Goal: Task Accomplishment & Management: Use online tool/utility

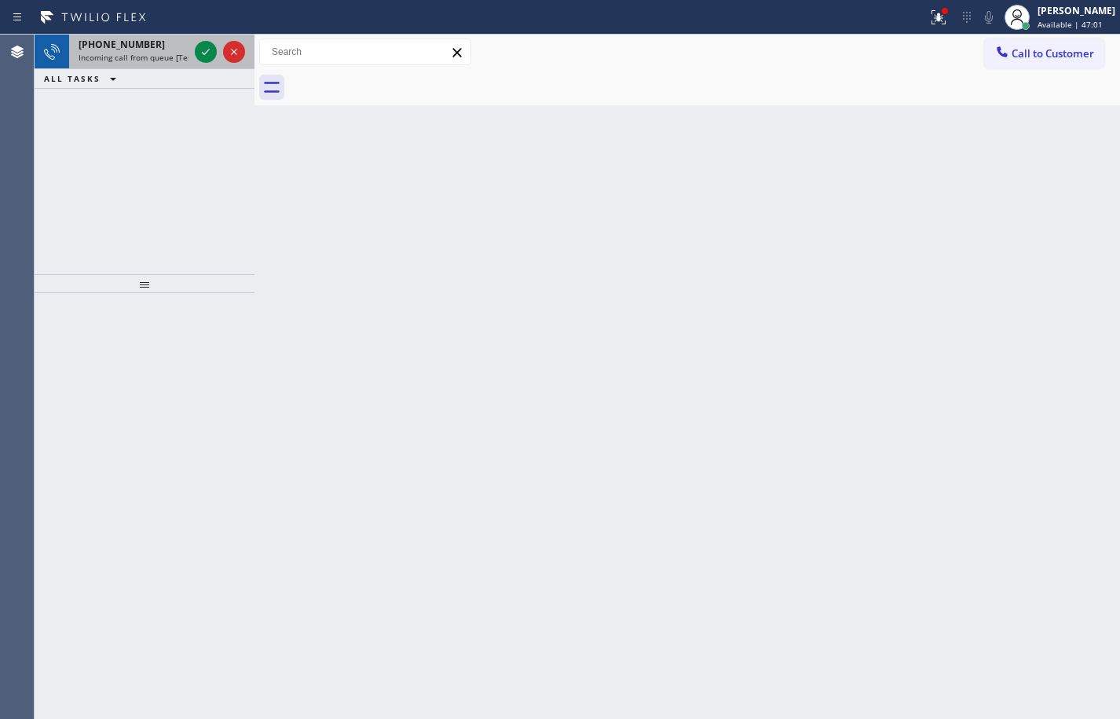
drag, startPoint x: 152, startPoint y: 33, endPoint x: 171, endPoint y: 57, distance: 30.2
click at [152, 33] on div "Status report Issues detected These issues could affect your workflow. Please c…" at bounding box center [560, 17] width 1120 height 35
click at [178, 60] on span "Incoming call from queue [Test] All" at bounding box center [144, 57] width 130 height 11
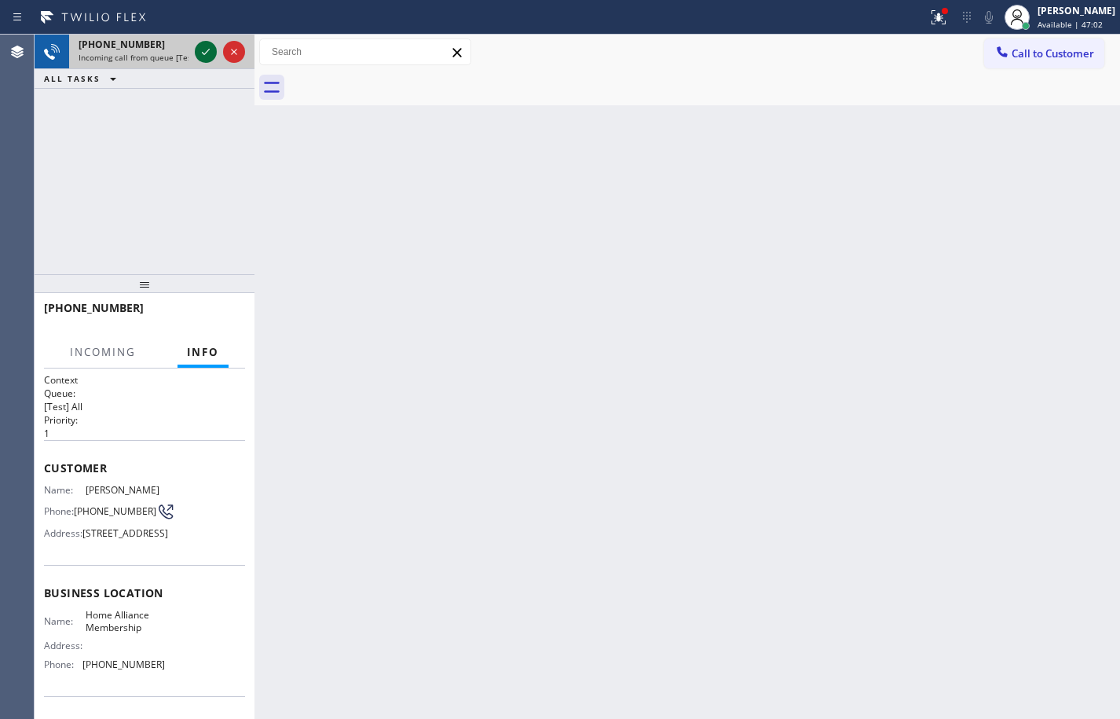
click at [205, 53] on icon at bounding box center [205, 51] width 19 height 19
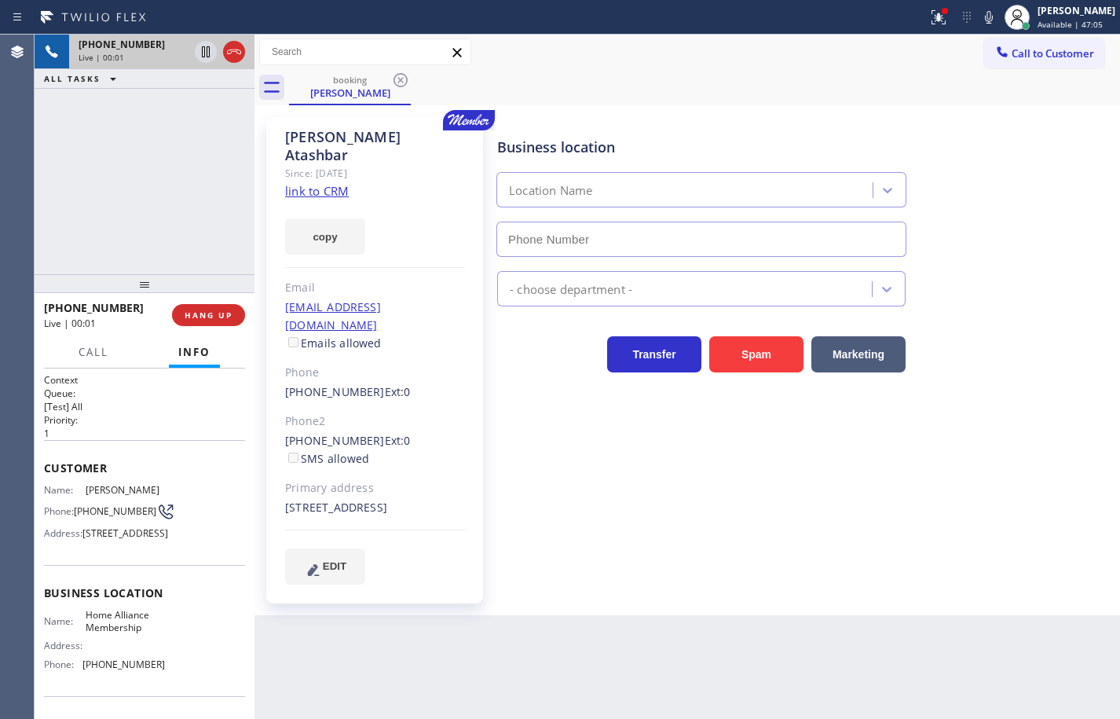
type input "[PHONE_NUMBER]"
click at [315, 183] on link "link to CRM" at bounding box center [317, 191] width 64 height 16
click at [335, 218] on button "copy" at bounding box center [325, 236] width 80 height 36
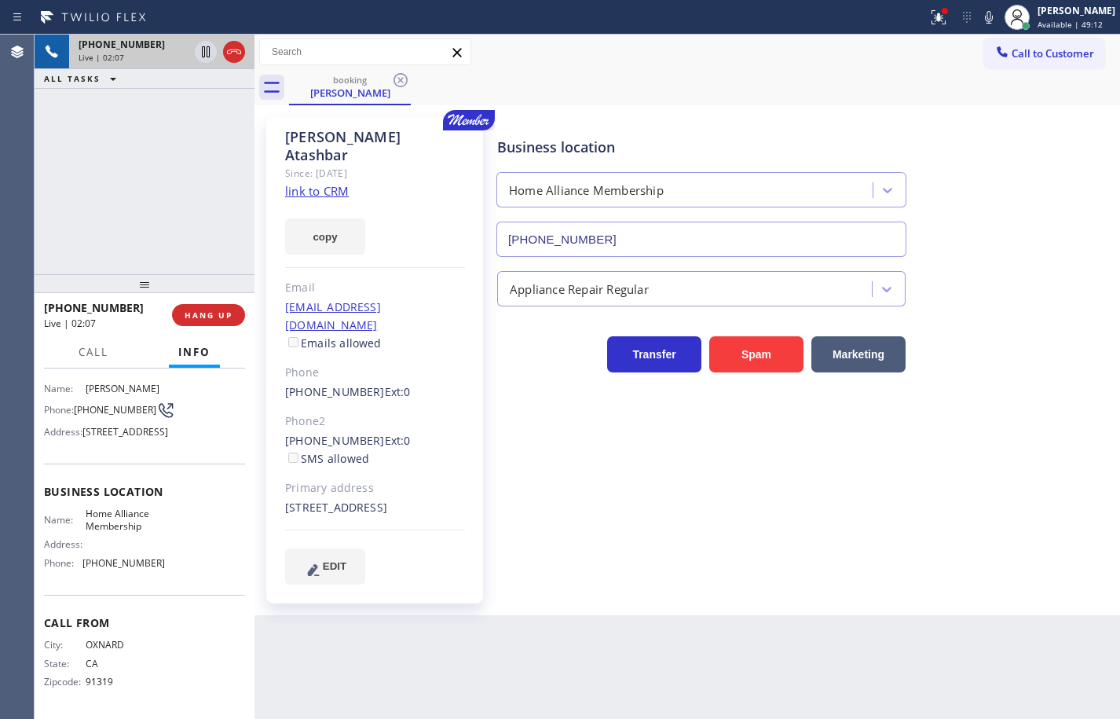
click at [125, 525] on span "Home Alliance Membership" at bounding box center [125, 520] width 79 height 24
copy span "Home Alliance Membership"
click at [122, 560] on span "[PHONE_NUMBER]" at bounding box center [123, 563] width 82 height 12
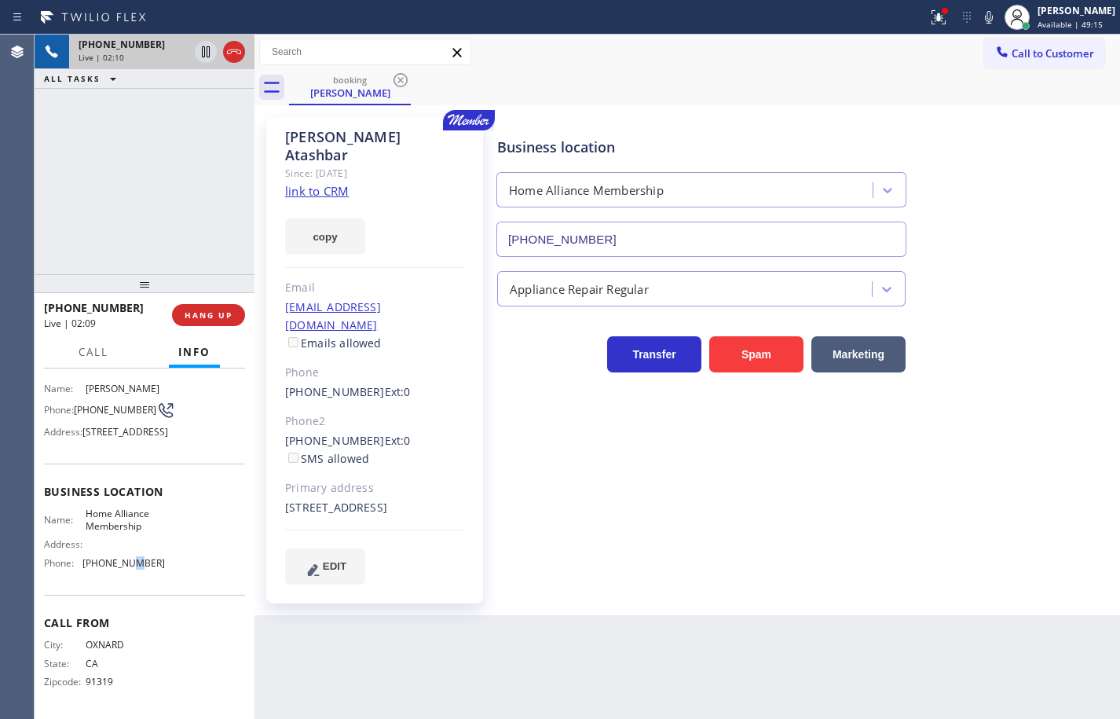
click at [122, 560] on span "[PHONE_NUMBER]" at bounding box center [123, 563] width 82 height 12
copy span "[PHONE_NUMBER]"
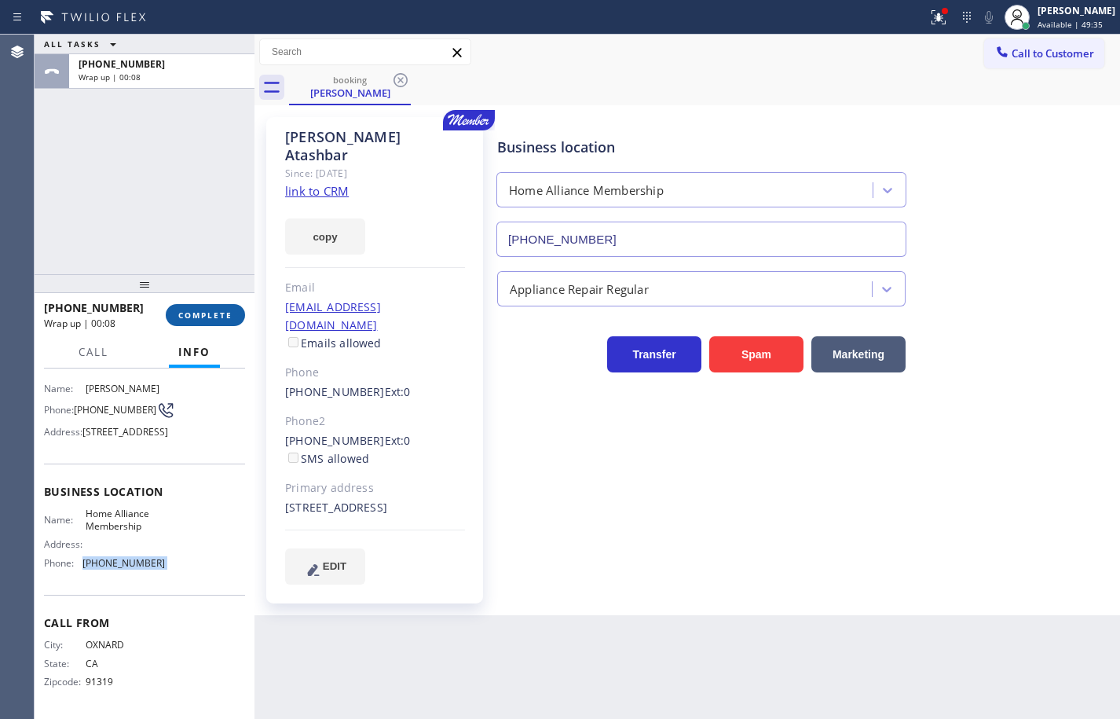
click at [204, 325] on button "COMPLETE" at bounding box center [205, 315] width 79 height 22
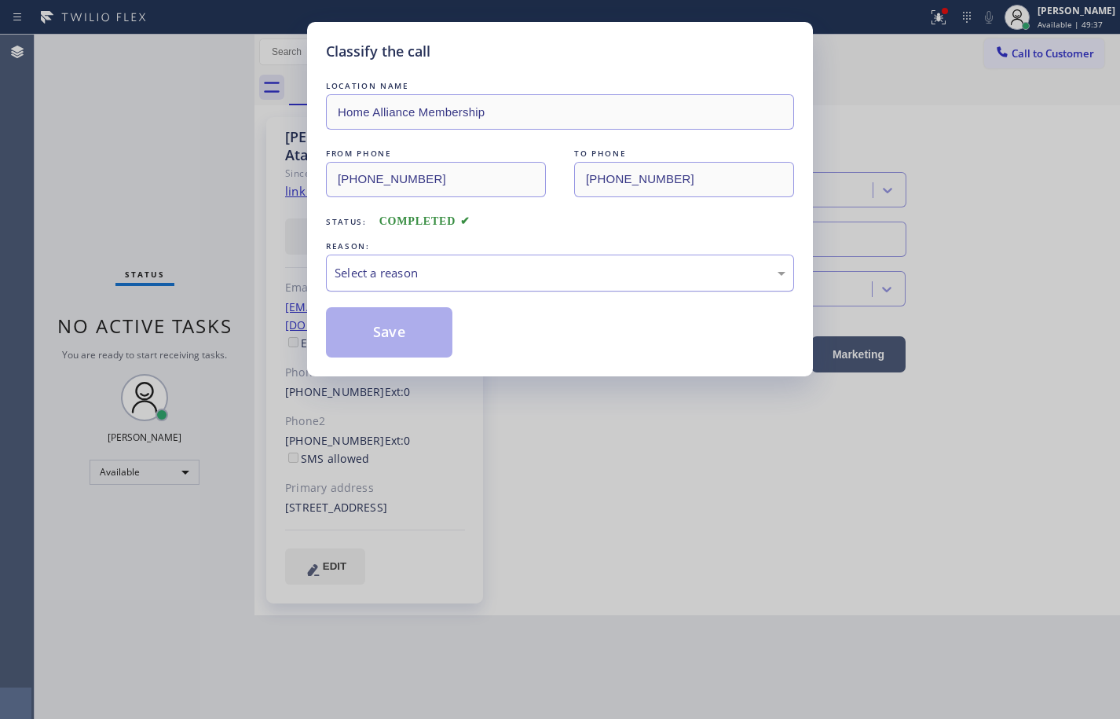
click at [465, 269] on div "Select a reason" at bounding box center [560, 273] width 451 height 18
click at [424, 327] on button "Save" at bounding box center [389, 332] width 126 height 50
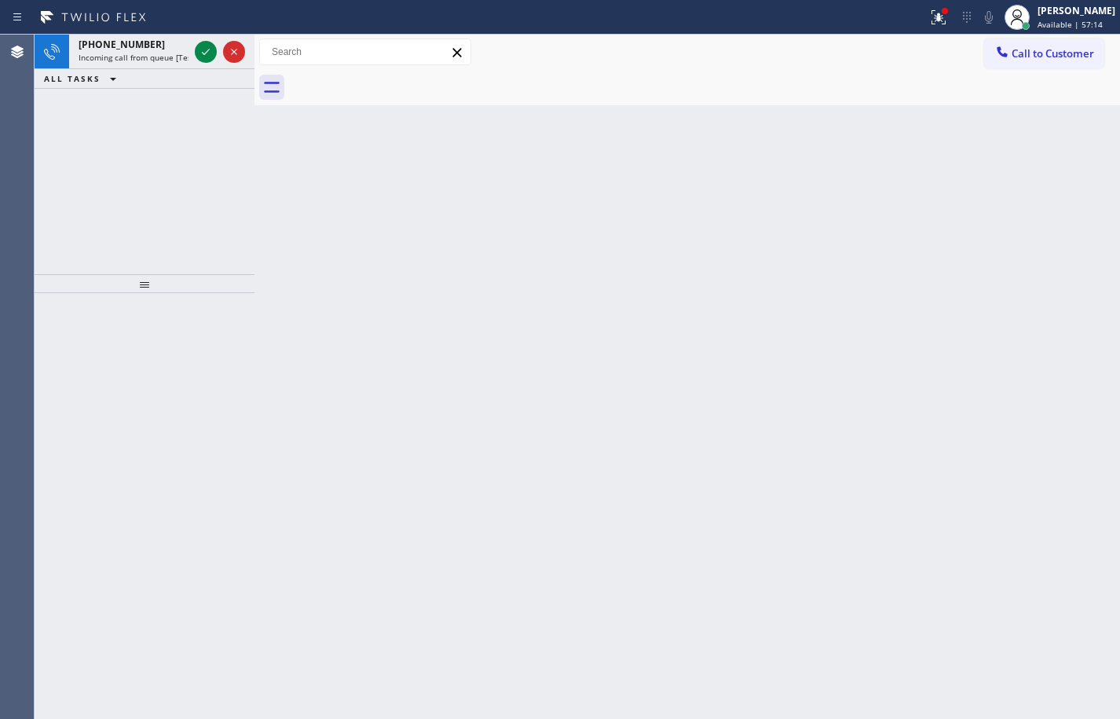
click at [114, 32] on div "Status report Issues detected These issues could affect your workflow. Please c…" at bounding box center [560, 17] width 1120 height 35
click at [176, 53] on span "Incoming call from queue [Test] All" at bounding box center [144, 57] width 130 height 11
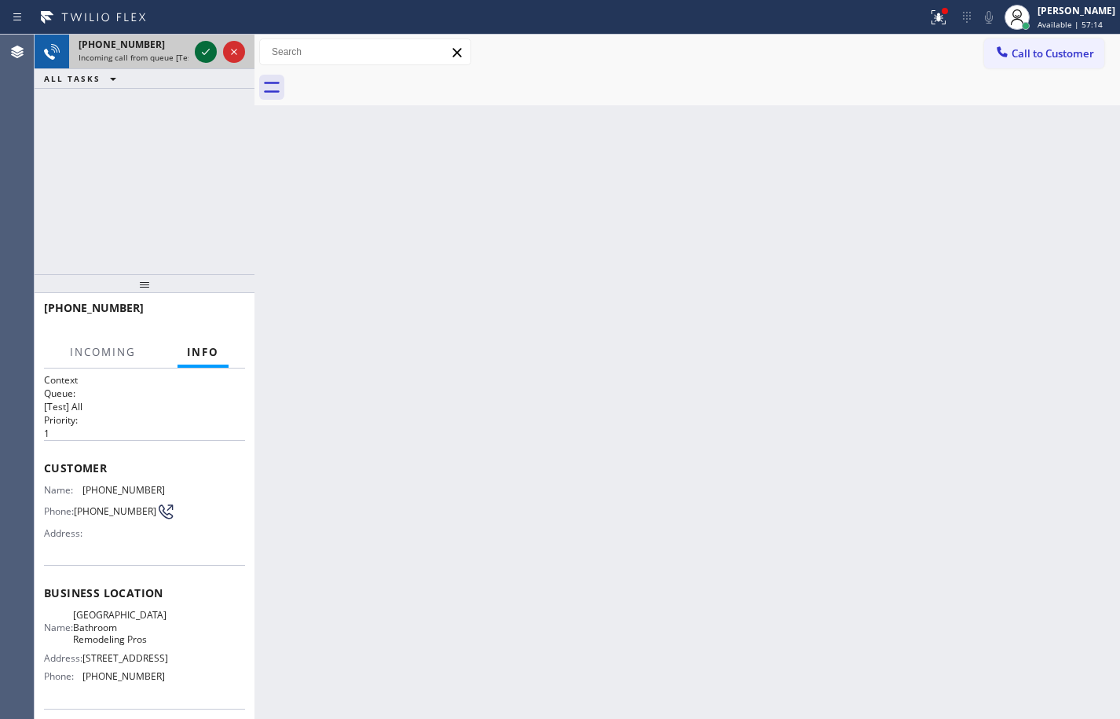
click at [205, 46] on icon at bounding box center [205, 51] width 19 height 19
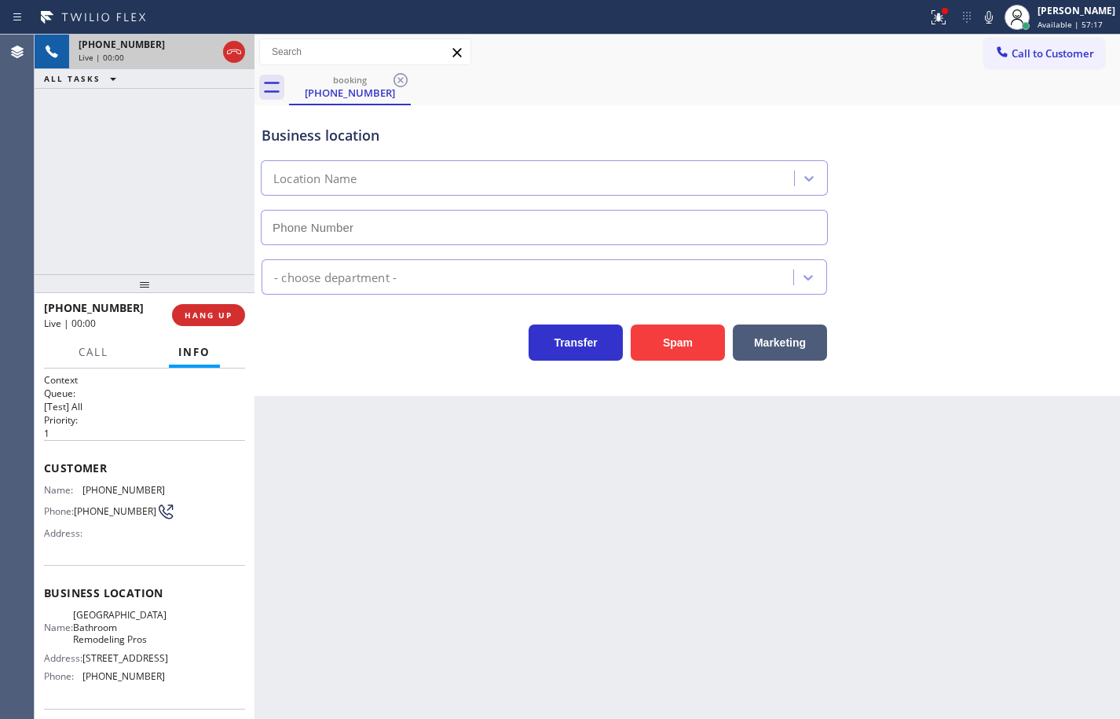
type input "[PHONE_NUMBER]"
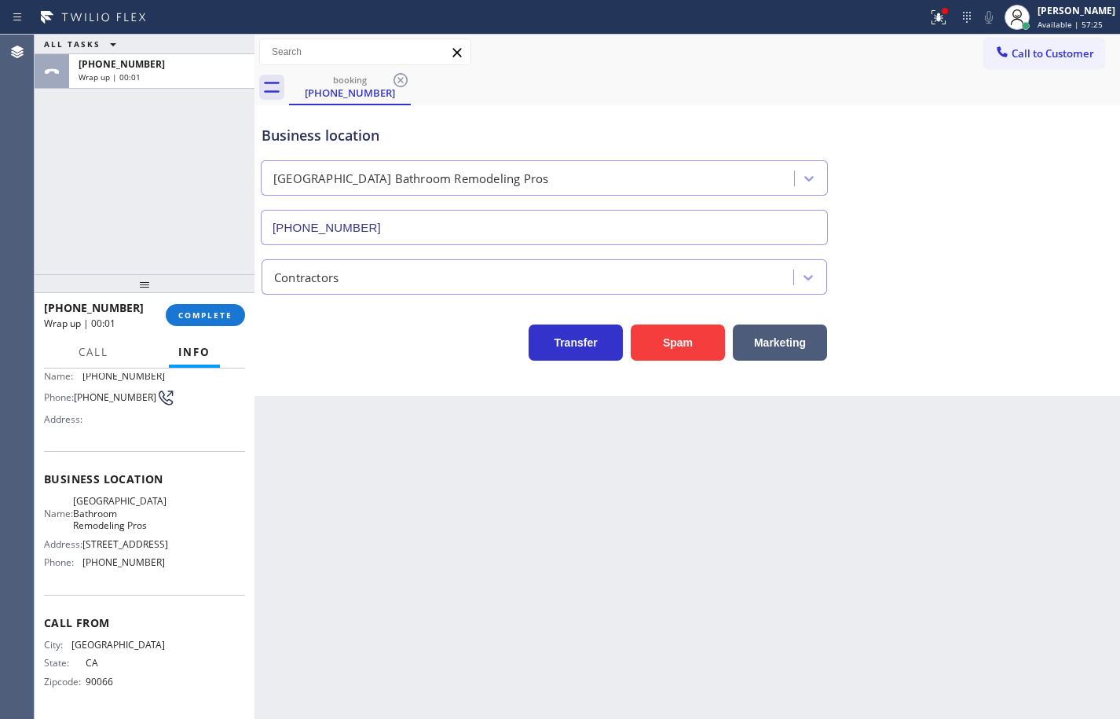
scroll to position [131, 0]
click at [217, 318] on span "COMPLETE" at bounding box center [205, 315] width 54 height 11
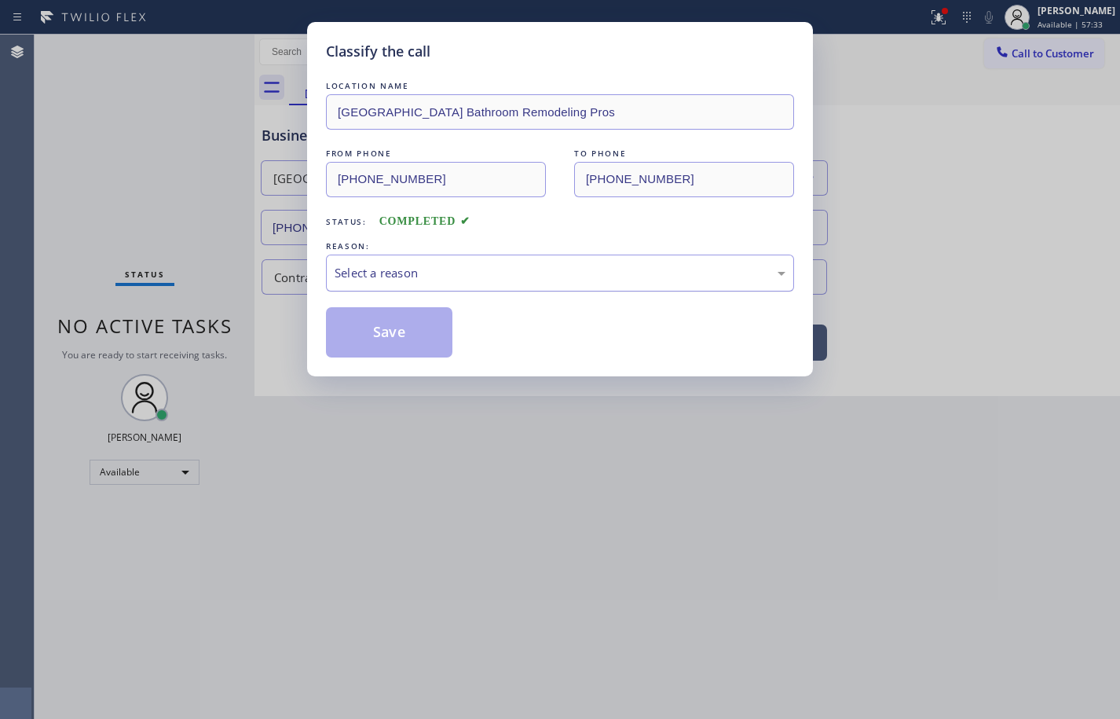
click at [430, 273] on div "Select a reason" at bounding box center [560, 273] width 451 height 18
click at [421, 324] on button "Save" at bounding box center [389, 332] width 126 height 50
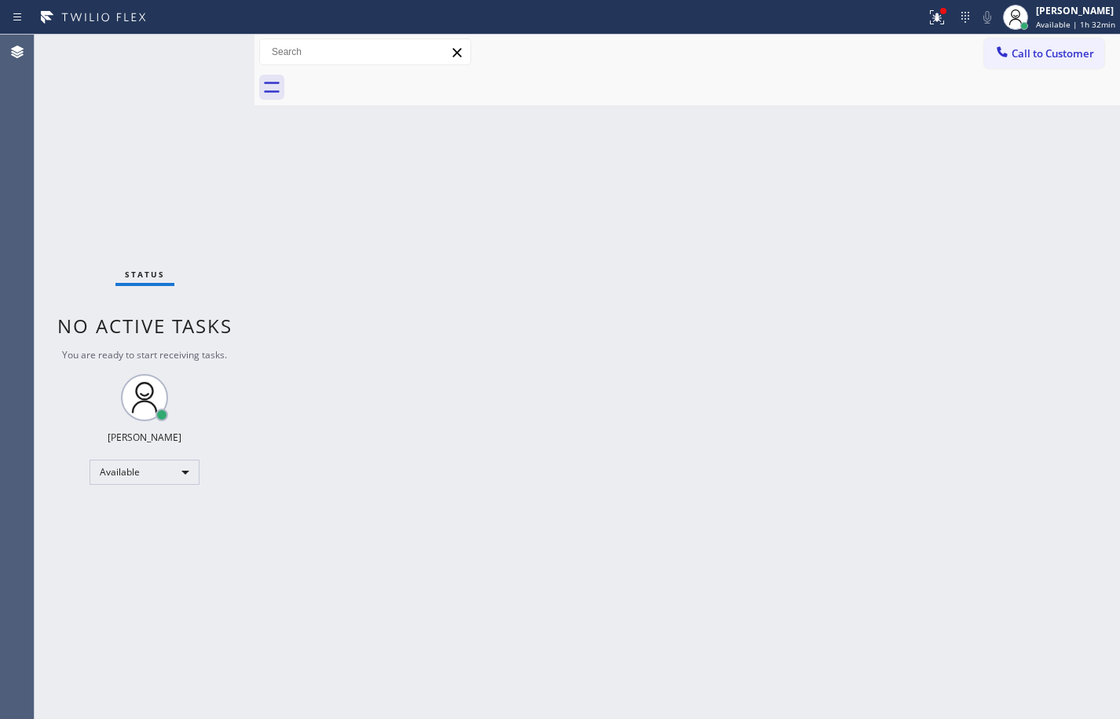
drag, startPoint x: 1058, startPoint y: 10, endPoint x: 1066, endPoint y: 40, distance: 31.1
click at [1058, 10] on div "[PERSON_NAME]" at bounding box center [1075, 10] width 79 height 13
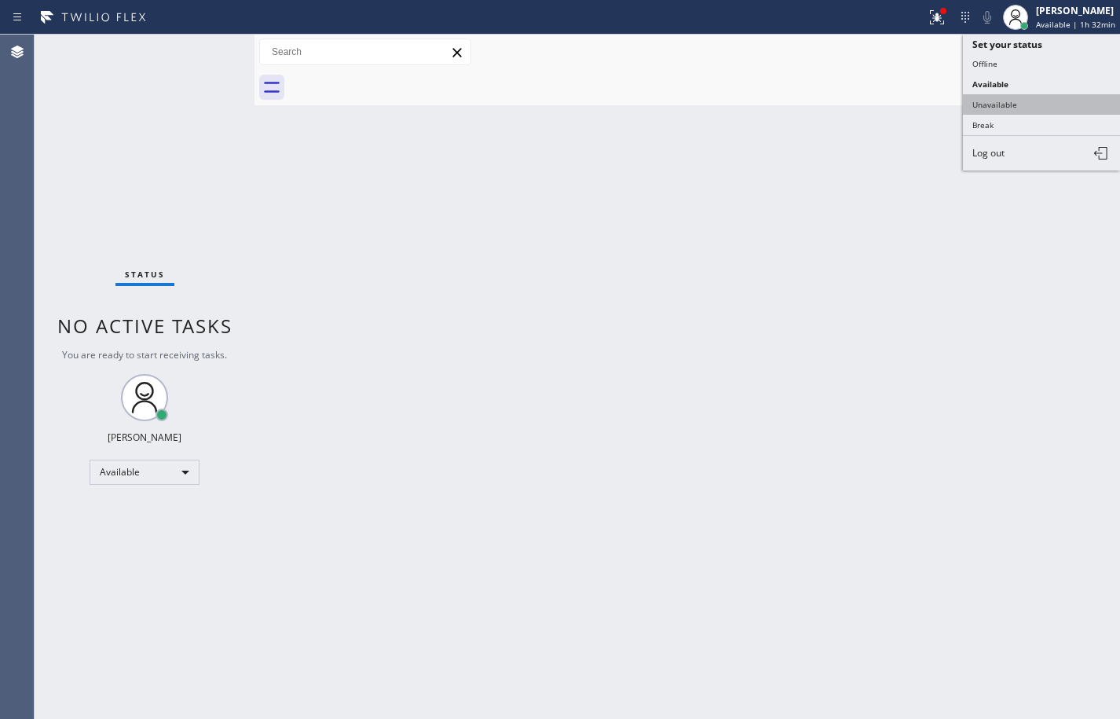
click at [1058, 97] on button "Unavailable" at bounding box center [1041, 104] width 157 height 20
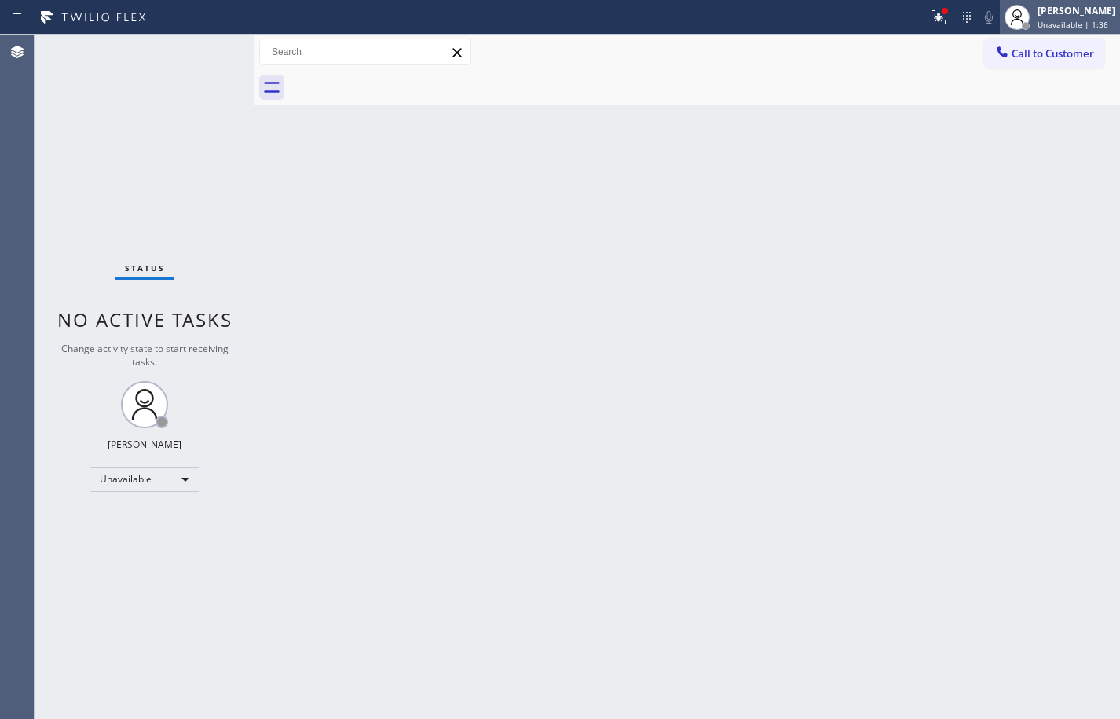
click at [1080, 18] on div "[PERSON_NAME] Unavailable | 1:36" at bounding box center [1078, 16] width 86 height 27
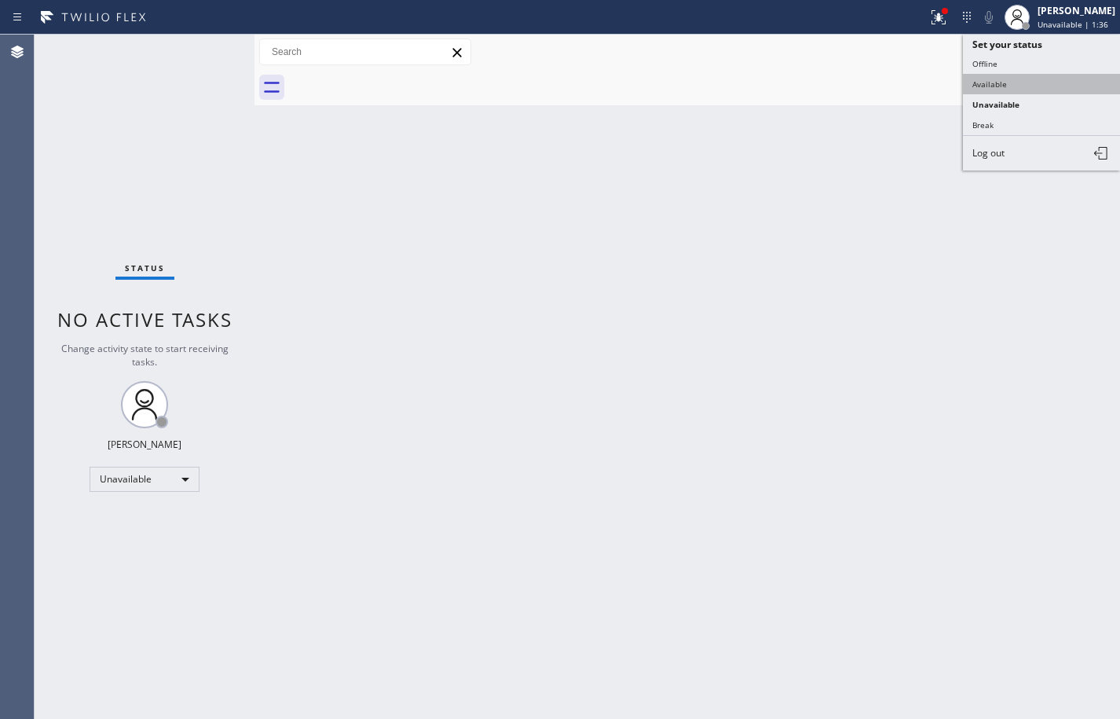
click at [1036, 88] on button "Available" at bounding box center [1041, 84] width 157 height 20
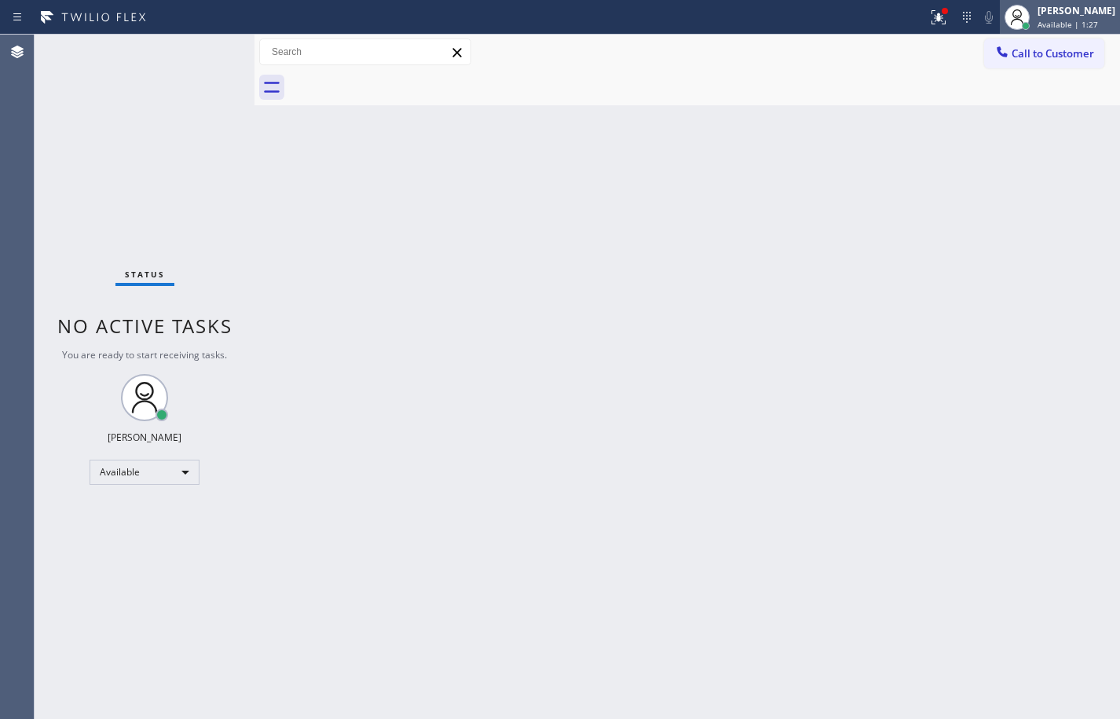
click at [1071, 27] on span "Available | 1:27" at bounding box center [1068, 24] width 60 height 11
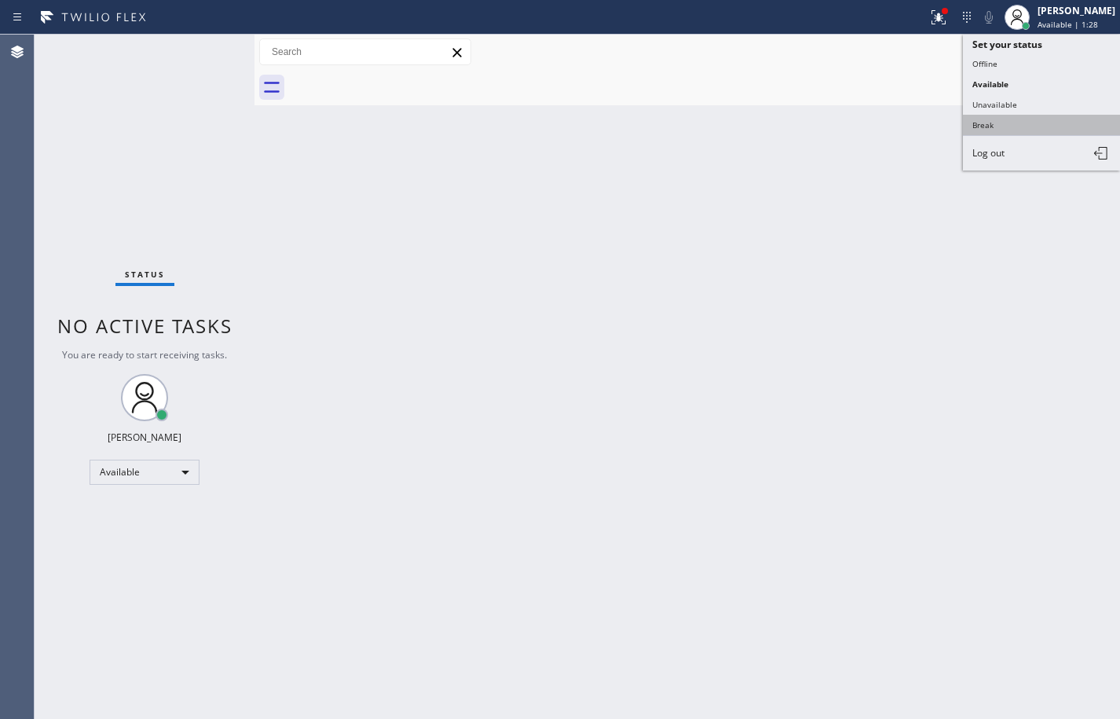
click at [1047, 119] on button "Break" at bounding box center [1041, 125] width 157 height 20
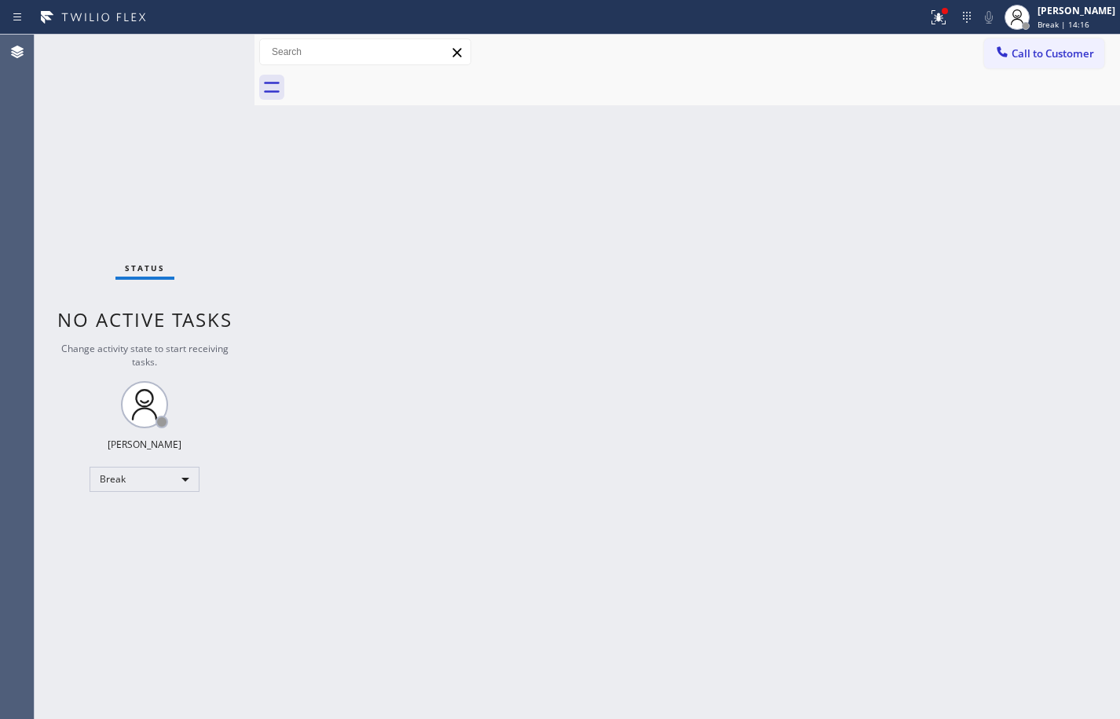
click at [965, 684] on div "Back to Dashboard Change Sender ID Customers Technicians Select a contact Outbo…" at bounding box center [688, 377] width 866 height 684
click at [1043, 339] on div "Back to Dashboard Change Sender ID Customers Technicians Select a contact Outbo…" at bounding box center [688, 377] width 866 height 684
click at [1070, 288] on div "Back to Dashboard Change Sender ID Customers Technicians Select a contact Outbo…" at bounding box center [688, 377] width 866 height 684
click at [1056, 30] on div "[PERSON_NAME] Break | 58:59" at bounding box center [1078, 16] width 86 height 27
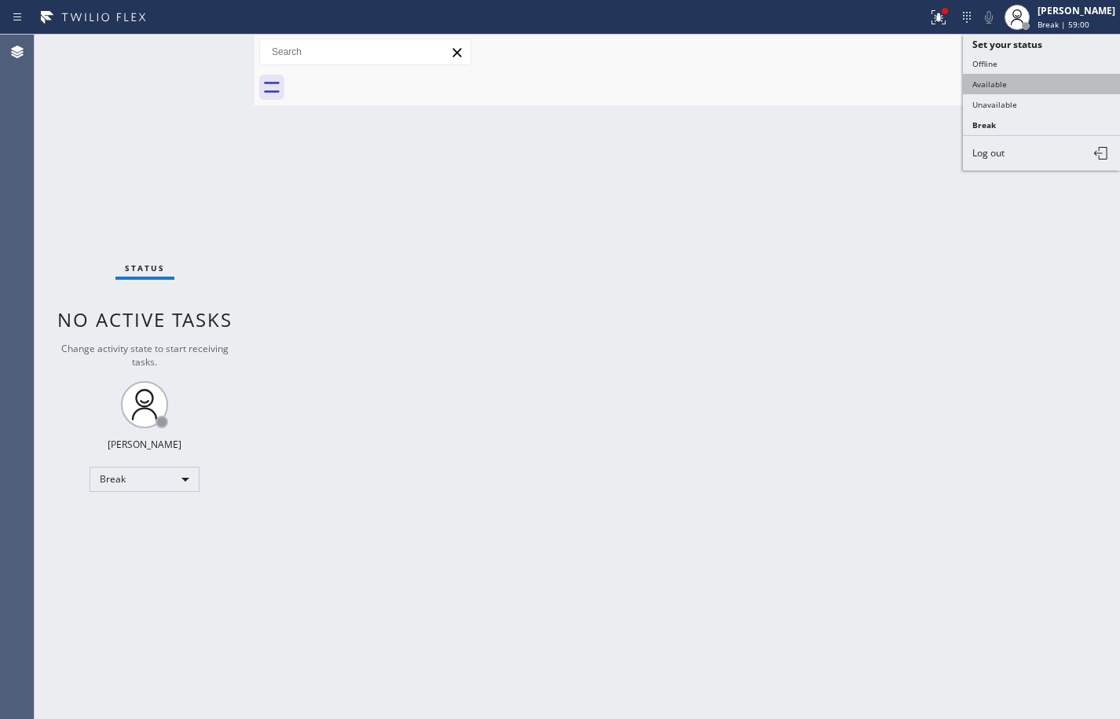
click at [1043, 83] on button "Available" at bounding box center [1041, 84] width 157 height 20
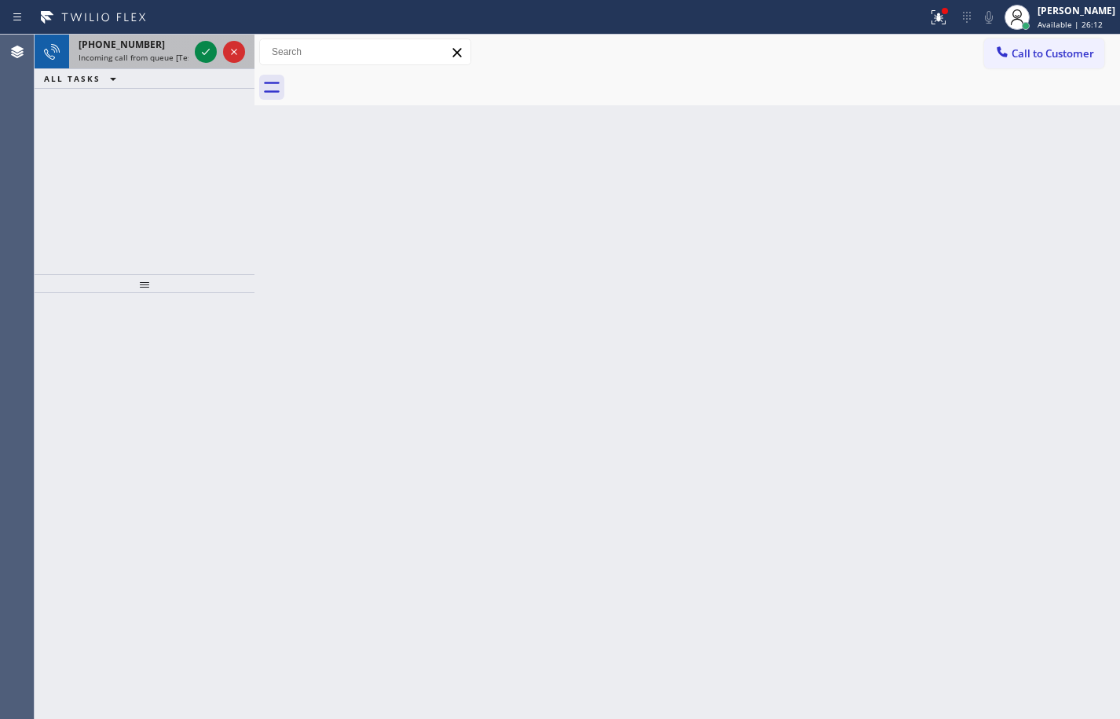
click at [159, 53] on span "Incoming call from queue [Test] All" at bounding box center [144, 57] width 130 height 11
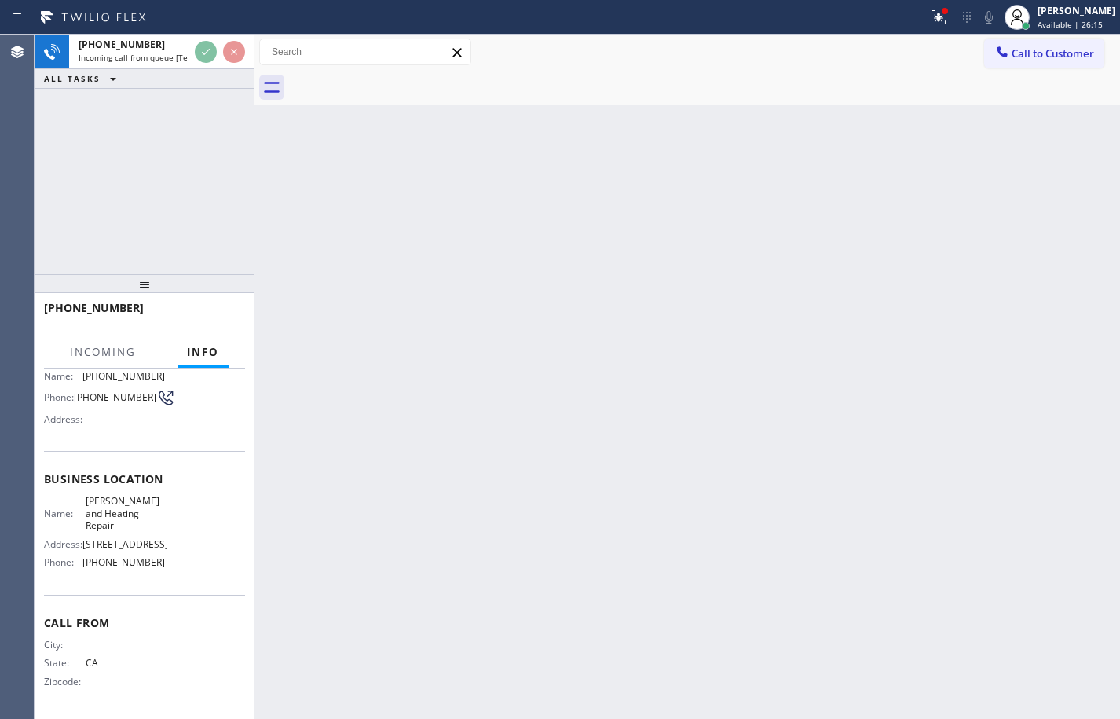
scroll to position [143, 0]
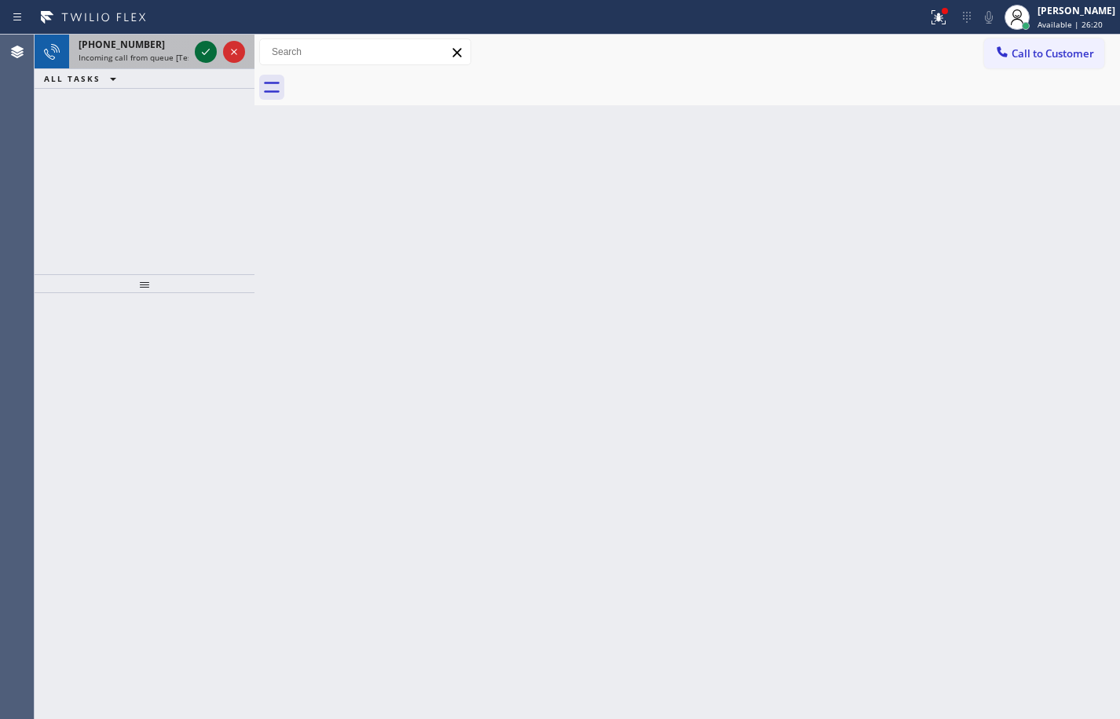
click at [204, 53] on icon at bounding box center [205, 51] width 19 height 19
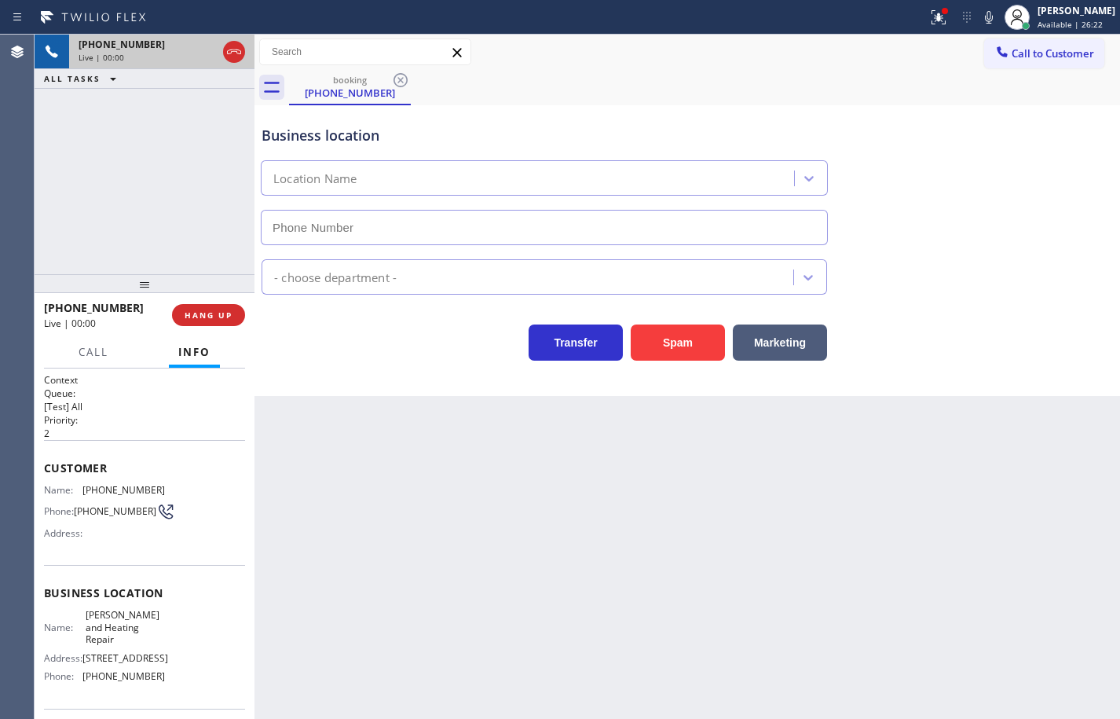
type input "[PHONE_NUMBER]"
click at [229, 308] on button "HANG UP" at bounding box center [208, 315] width 73 height 22
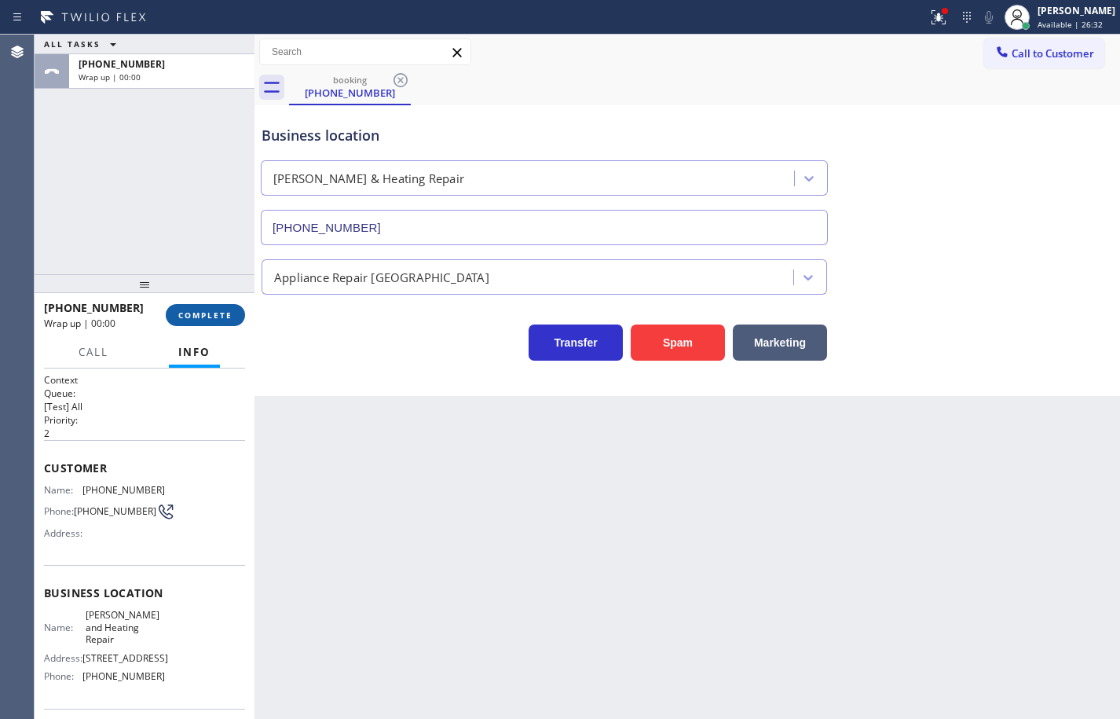
click at [233, 309] on button "COMPLETE" at bounding box center [205, 315] width 79 height 22
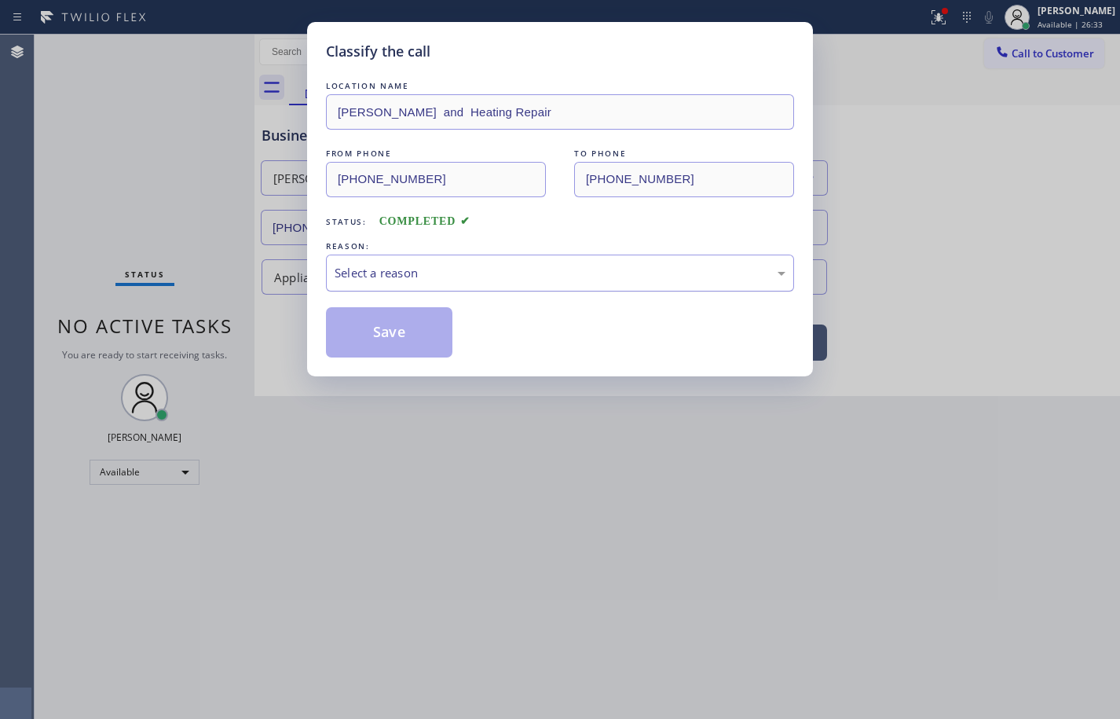
click at [439, 271] on div "Select a reason" at bounding box center [560, 273] width 451 height 18
click at [416, 335] on button "Save" at bounding box center [389, 332] width 126 height 50
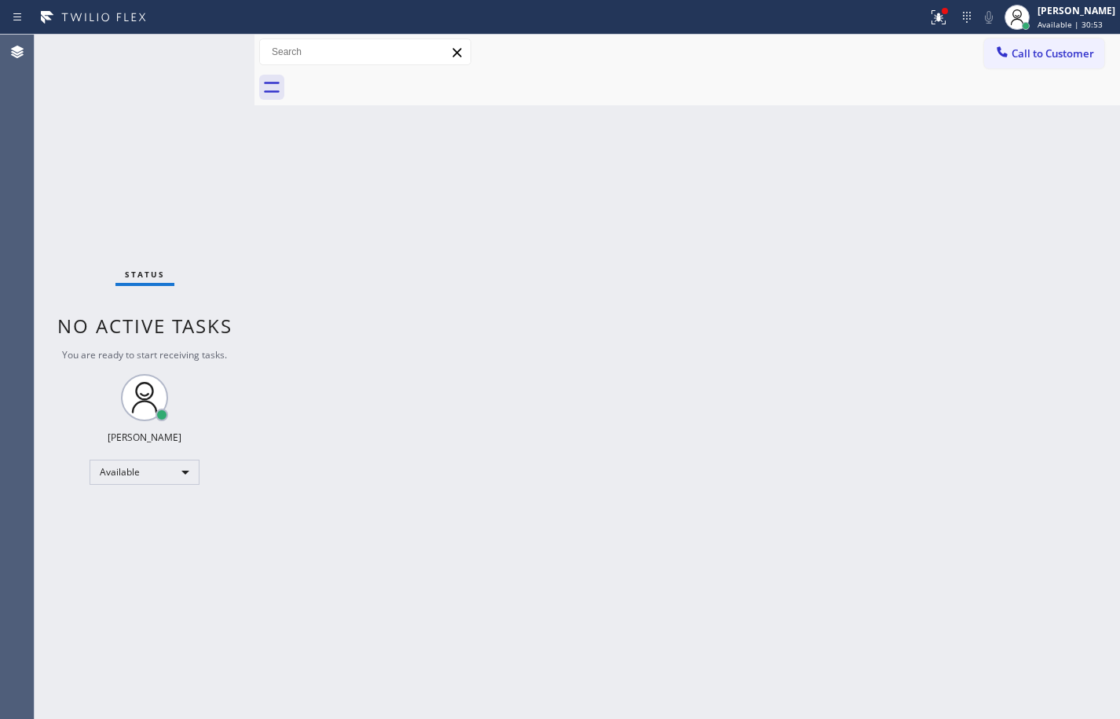
click at [1081, 320] on div "Back to Dashboard Change Sender ID Customers Technicians Select a contact Outbo…" at bounding box center [688, 377] width 866 height 684
